Goal: Task Accomplishment & Management: Manage account settings

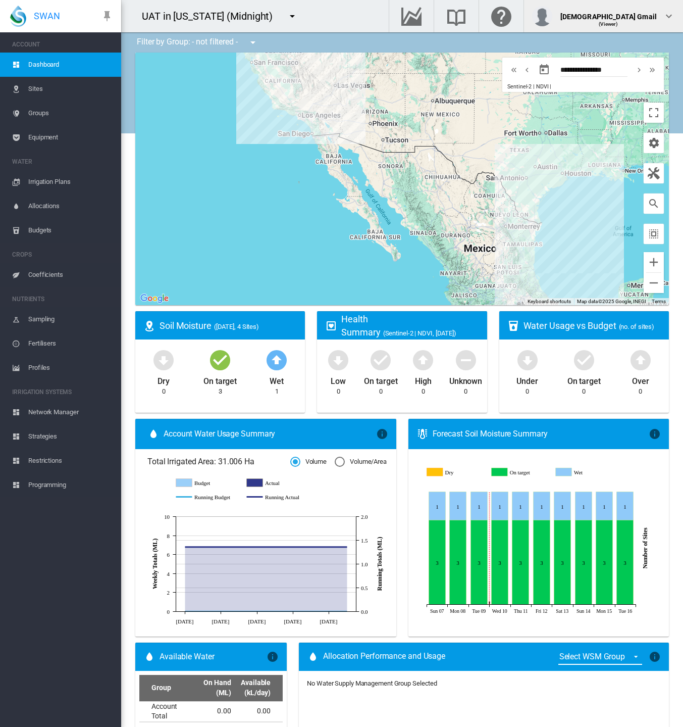
click at [658, 19] on div "[DEMOGRAPHIC_DATA] Gmail (Viewer)" at bounding box center [603, 16] width 143 height 20
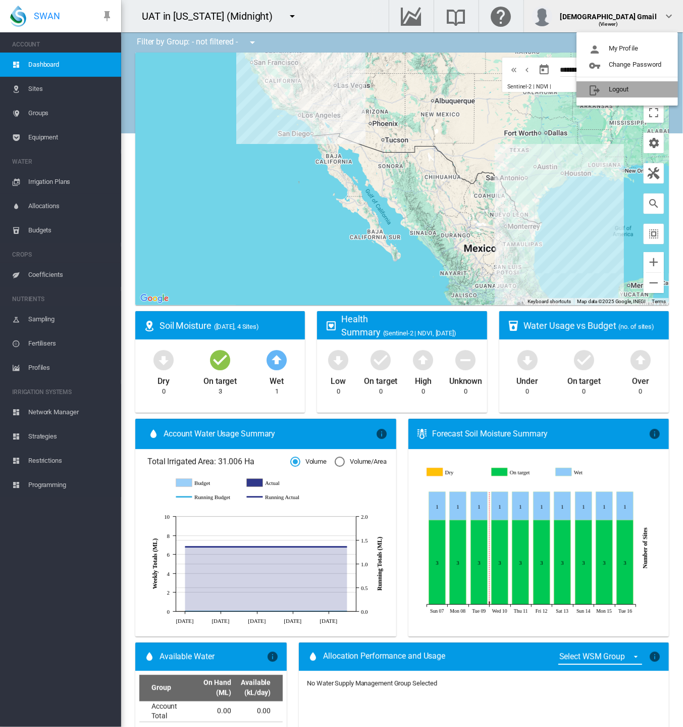
click at [630, 92] on button "Logout" at bounding box center [628, 89] width 102 height 16
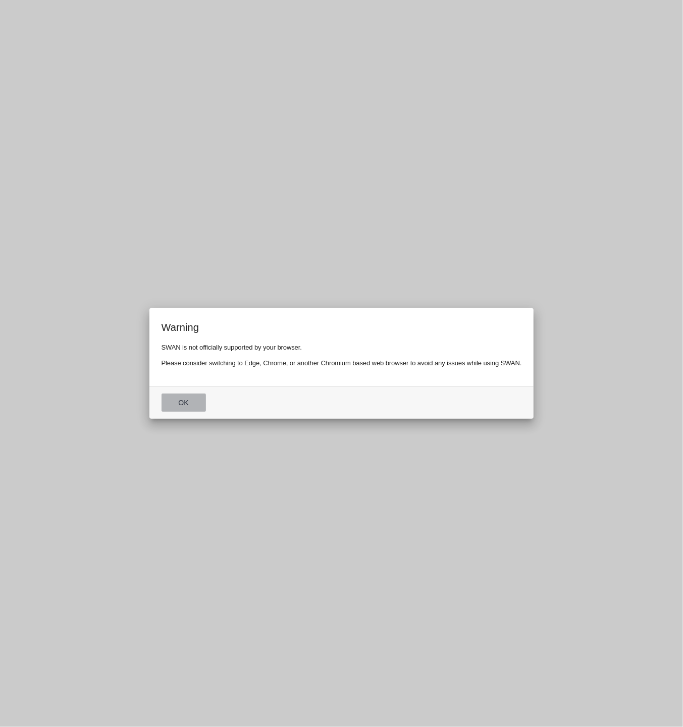
click at [172, 403] on button "Ok" at bounding box center [184, 402] width 44 height 18
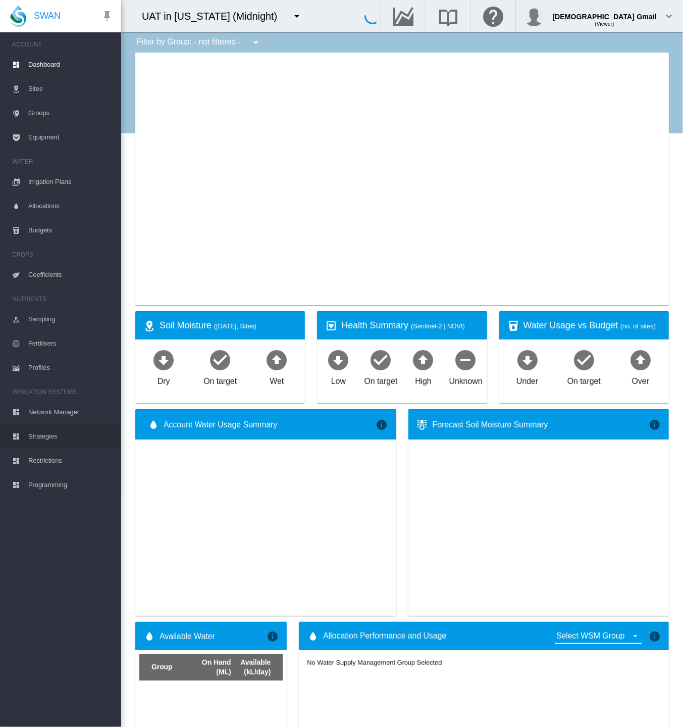
type input "**********"
